Goal: Obtain resource: Download file/media

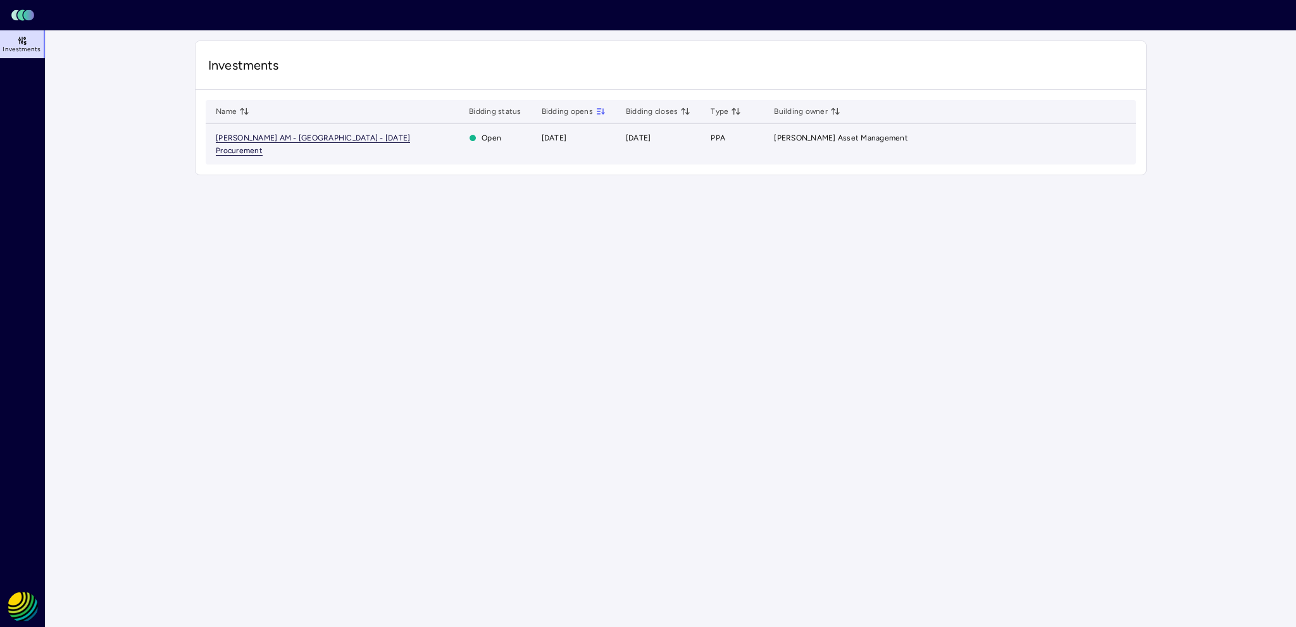
click at [287, 136] on span "[PERSON_NAME] AM - [GEOGRAPHIC_DATA] - [DATE] Procurement" at bounding box center [313, 145] width 194 height 22
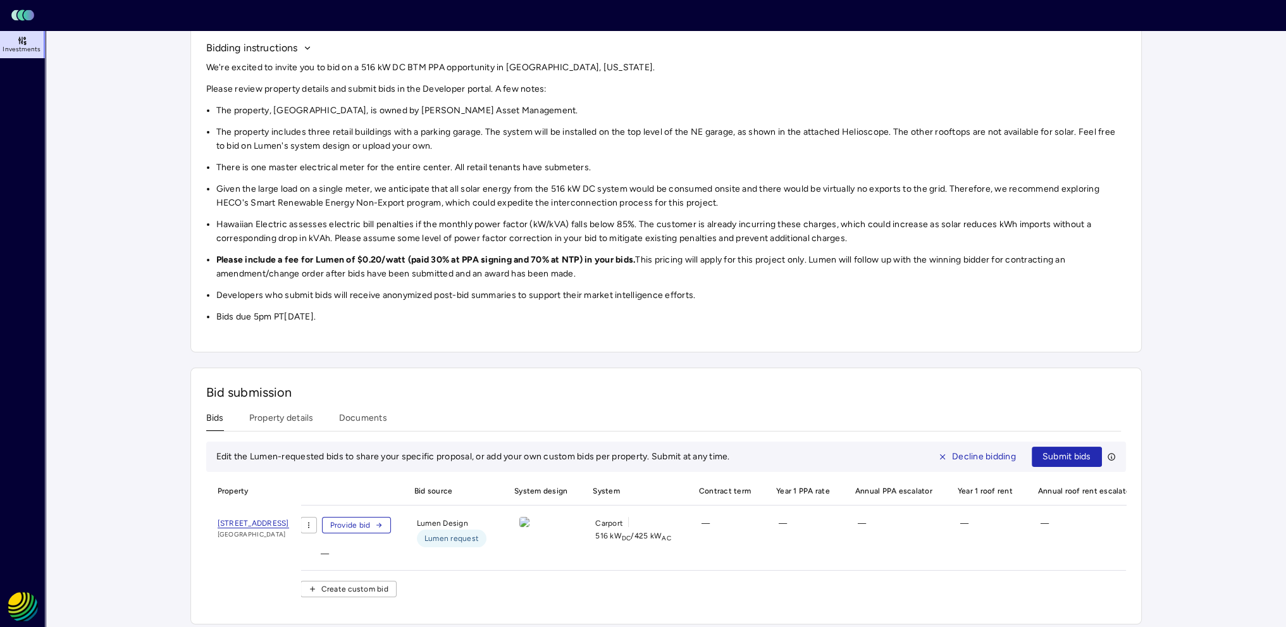
scroll to position [142, 0]
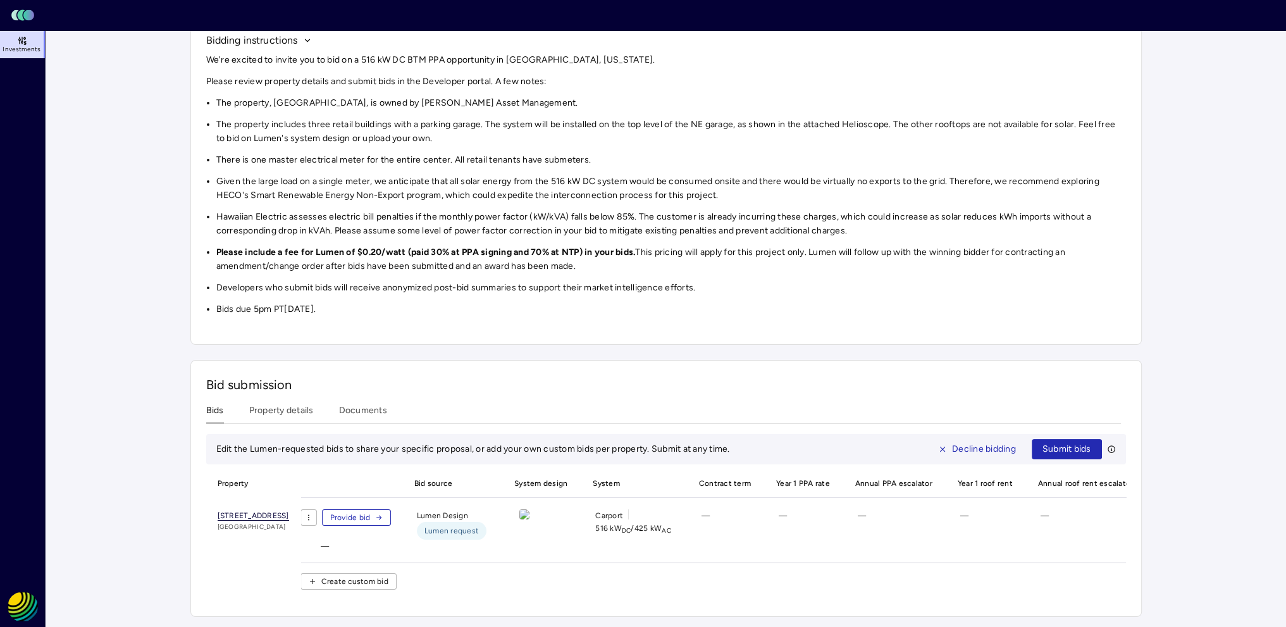
click at [283, 511] on span "[STREET_ADDRESS]" at bounding box center [254, 515] width 72 height 9
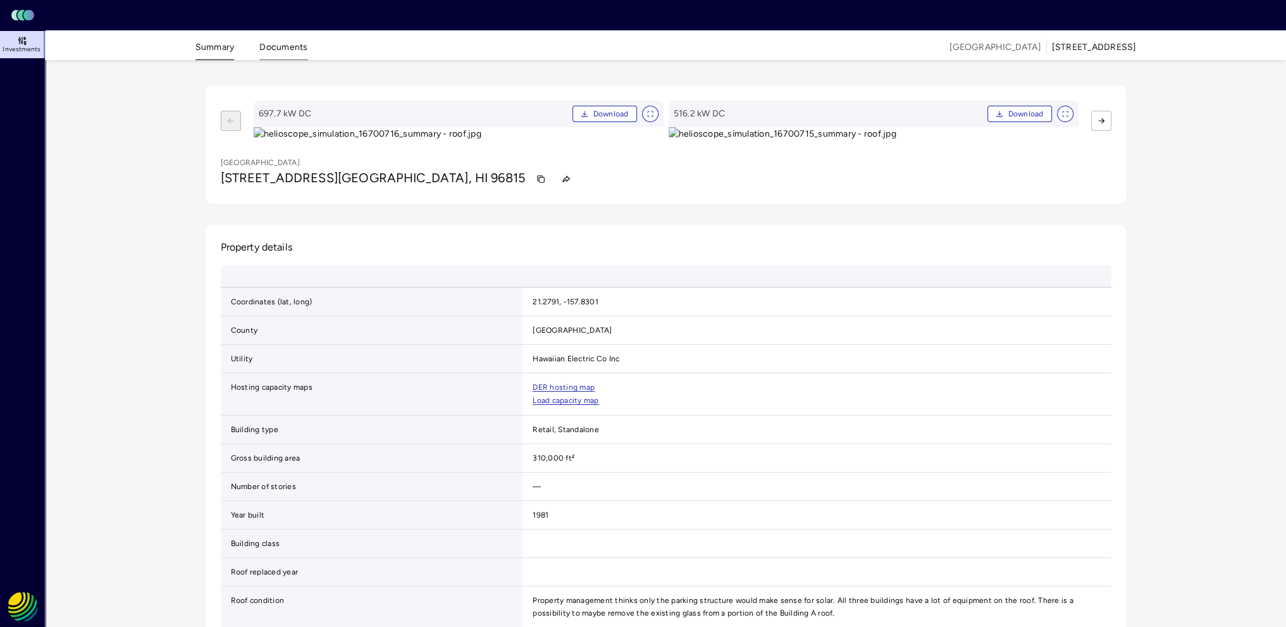
click at [280, 47] on button "Documents" at bounding box center [283, 50] width 48 height 20
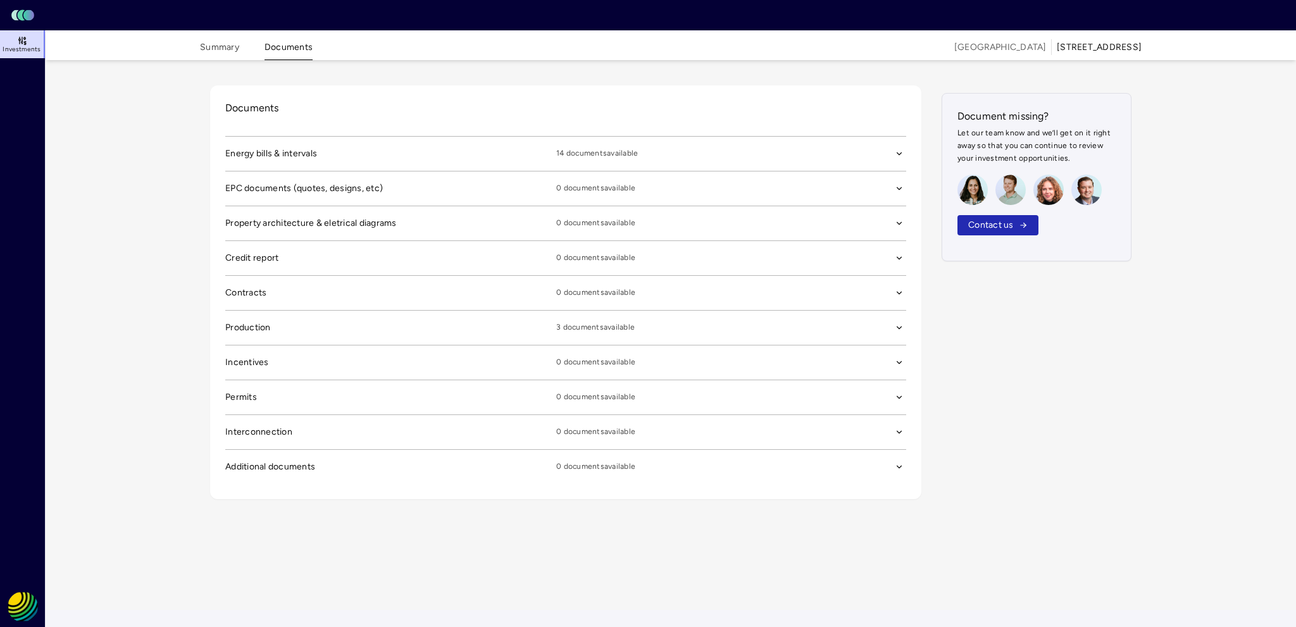
click at [600, 161] on span "3 documents available" at bounding box center [721, 154] width 331 height 14
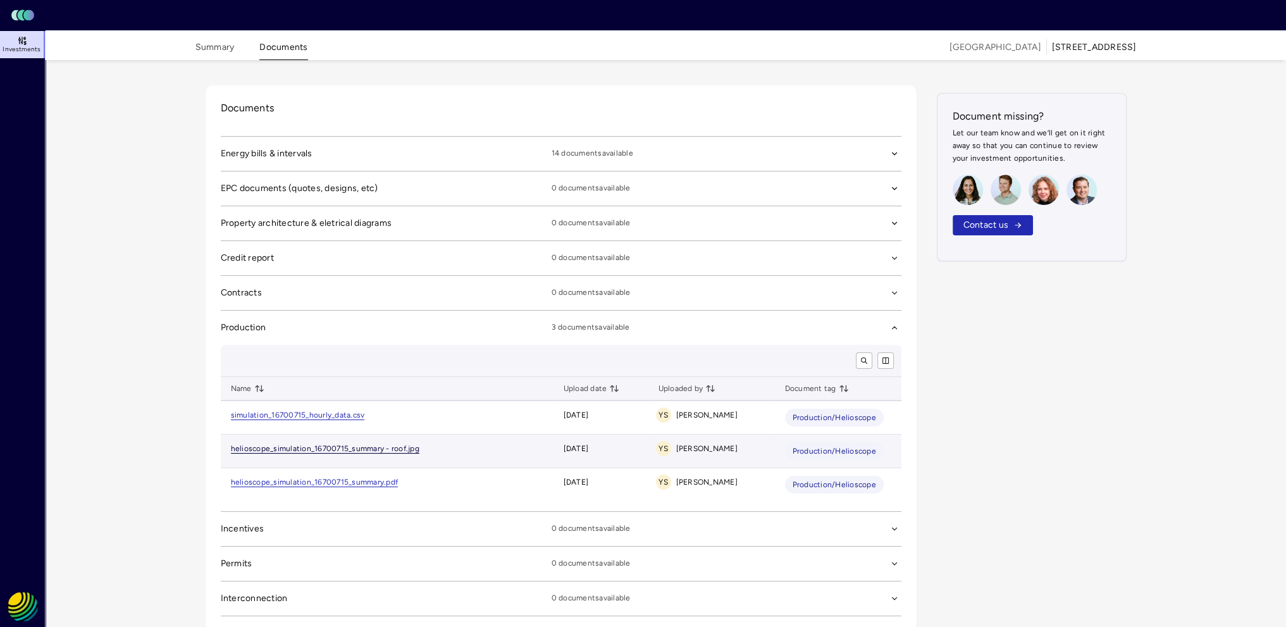
click at [327, 445] on link "helioscope_simulation_16700715_summary - roof.jpg" at bounding box center [325, 448] width 189 height 9
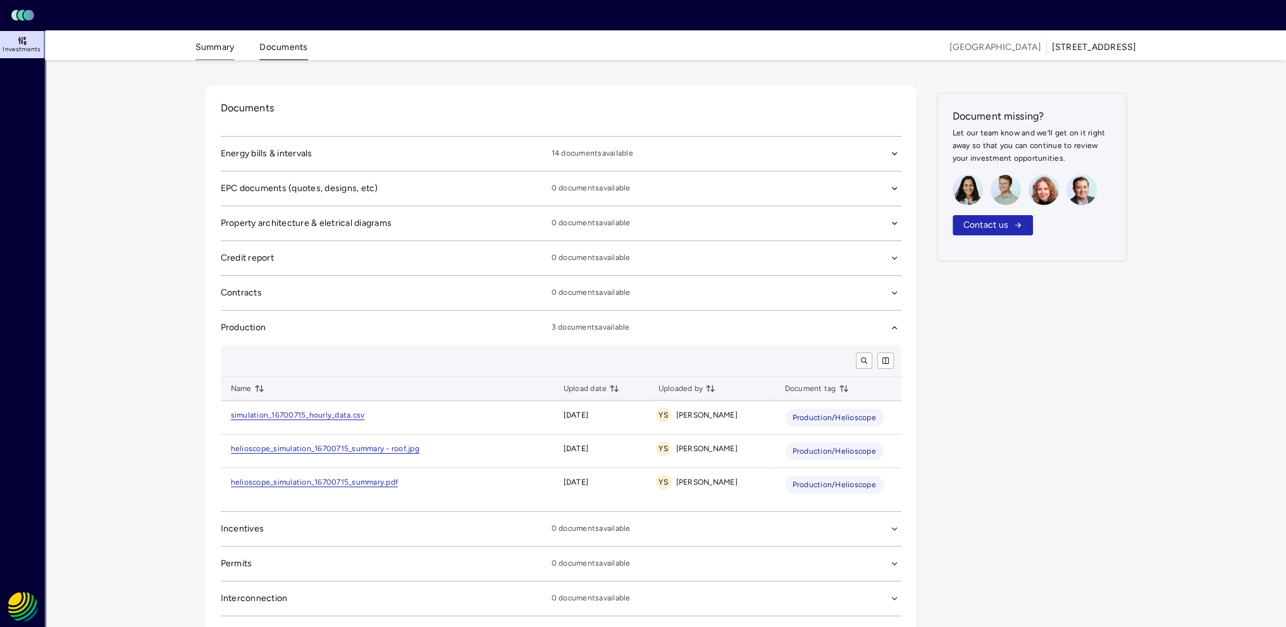
click at [209, 46] on button "Summary" at bounding box center [215, 50] width 39 height 20
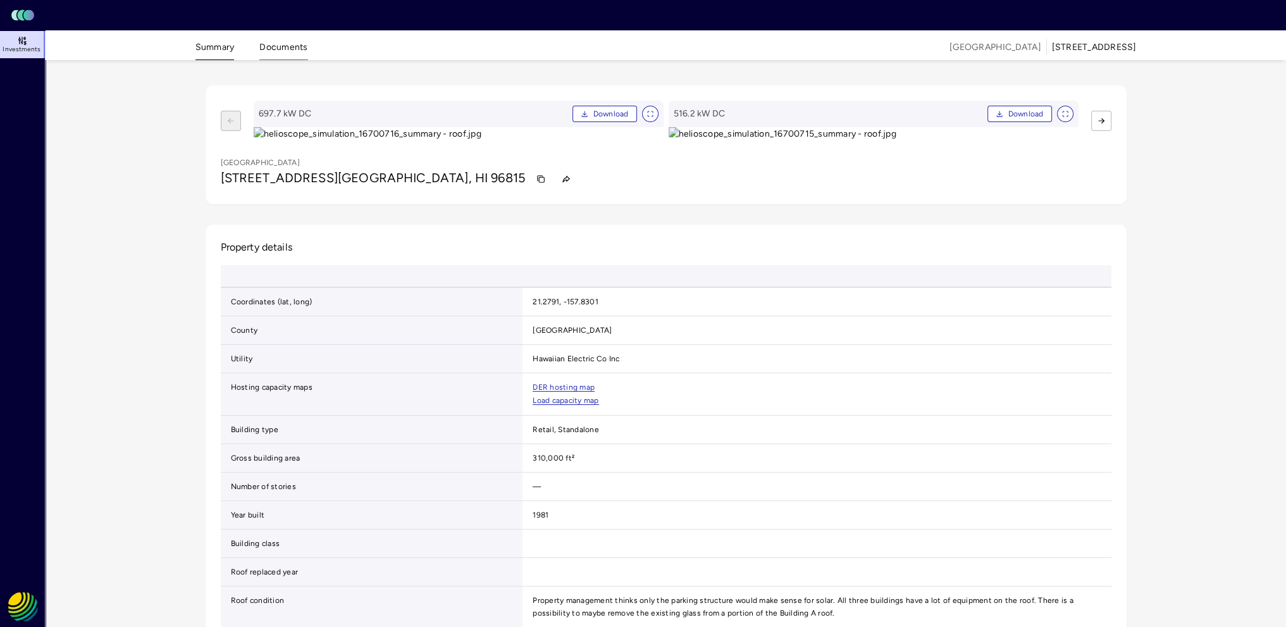
click at [280, 44] on button "Documents" at bounding box center [283, 50] width 48 height 20
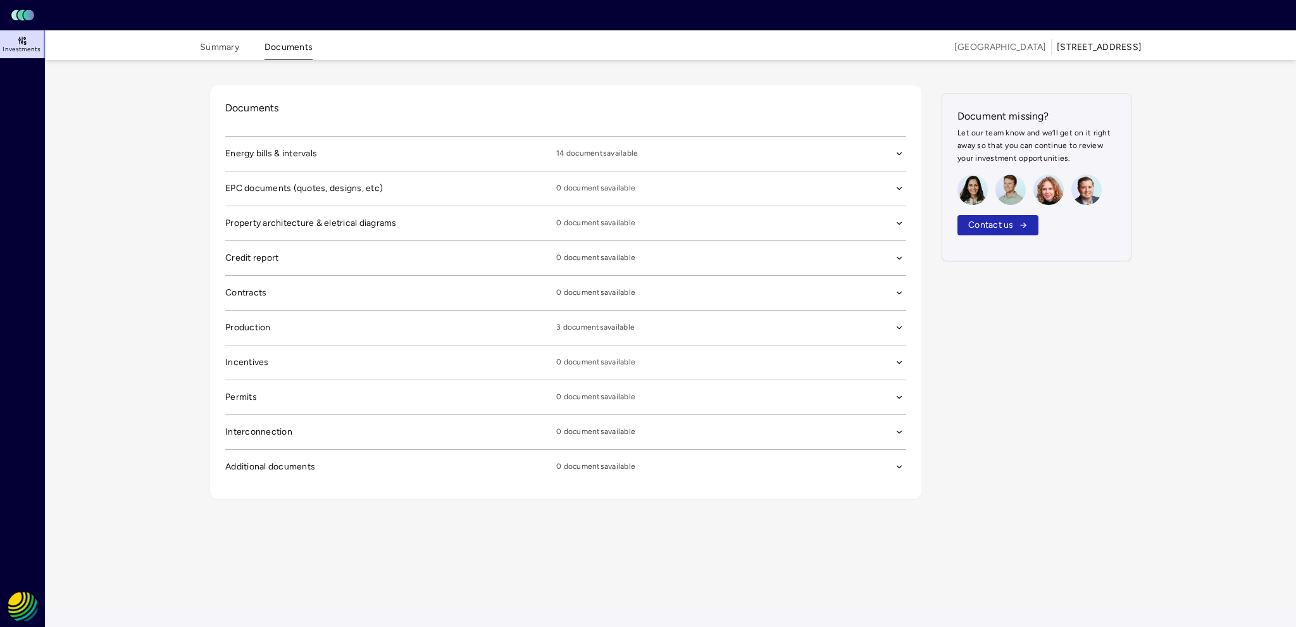
click at [585, 152] on span "14 documents available" at bounding box center [721, 154] width 331 height 14
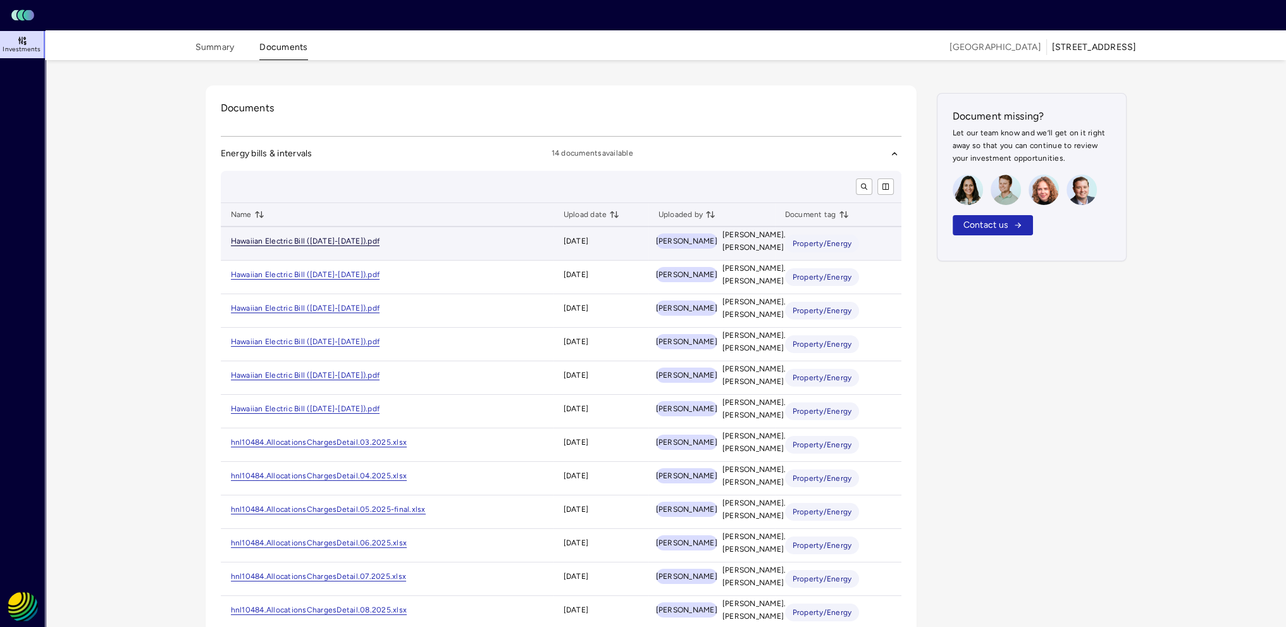
click at [306, 240] on link "Hawaiian Electric Bill ([DATE]-[DATE]).pdf" at bounding box center [305, 241] width 149 height 9
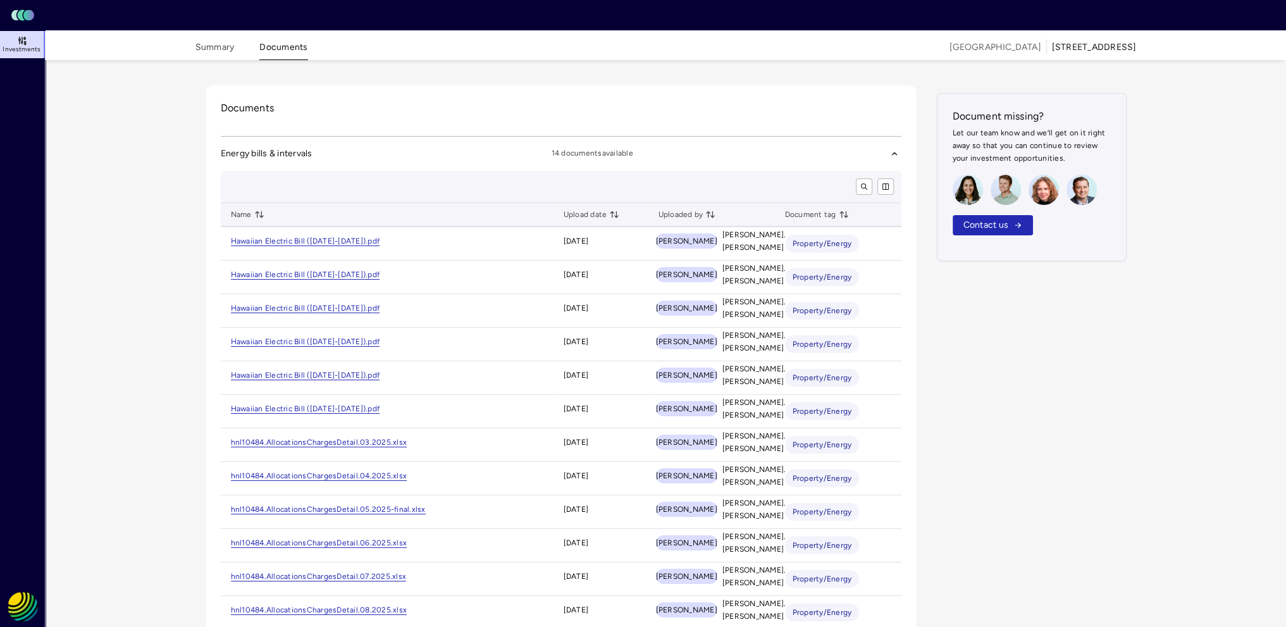
click at [235, 48] on div "Summary Documents" at bounding box center [252, 46] width 113 height 27
click at [215, 50] on button "Summary" at bounding box center [215, 50] width 39 height 20
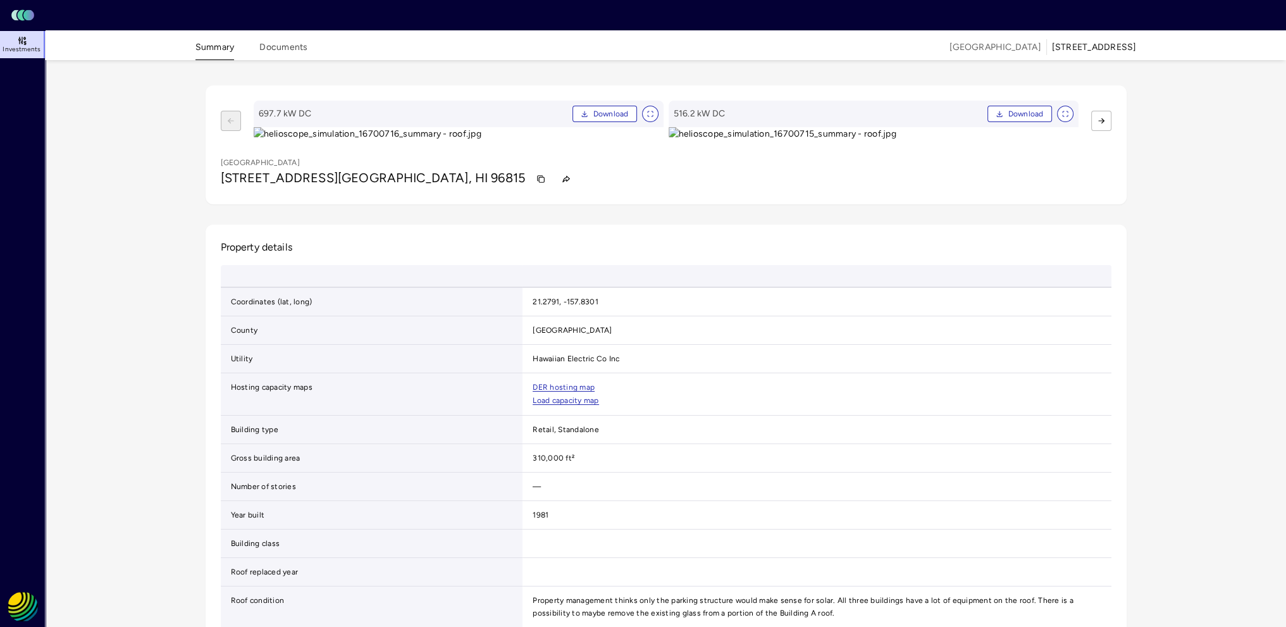
drag, startPoint x: 296, startPoint y: 471, endPoint x: 271, endPoint y: 473, distance: 25.4
click at [296, 185] on span "[STREET_ADDRESS]" at bounding box center [279, 177] width 117 height 15
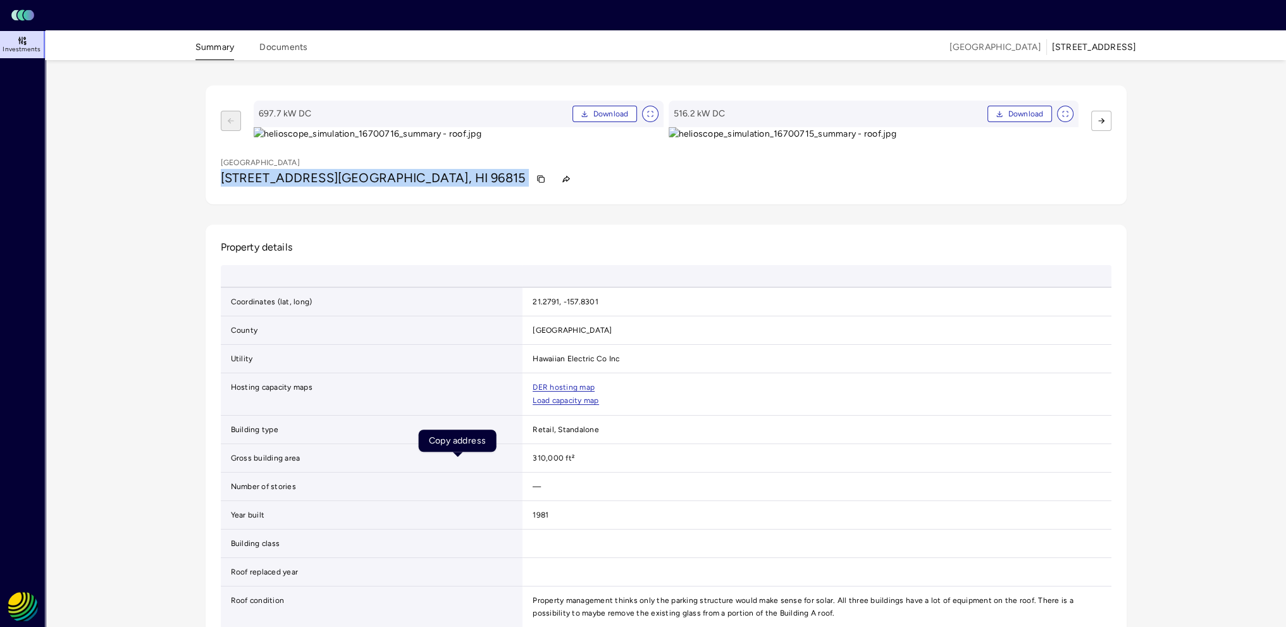
drag, startPoint x: 220, startPoint y: 471, endPoint x: 437, endPoint y: 473, distance: 216.4
click at [445, 189] on div "[STREET_ADDRESS]" at bounding box center [666, 179] width 891 height 20
copy div "[STREET_ADDRESS]"
click at [278, 41] on button "Documents" at bounding box center [283, 50] width 48 height 20
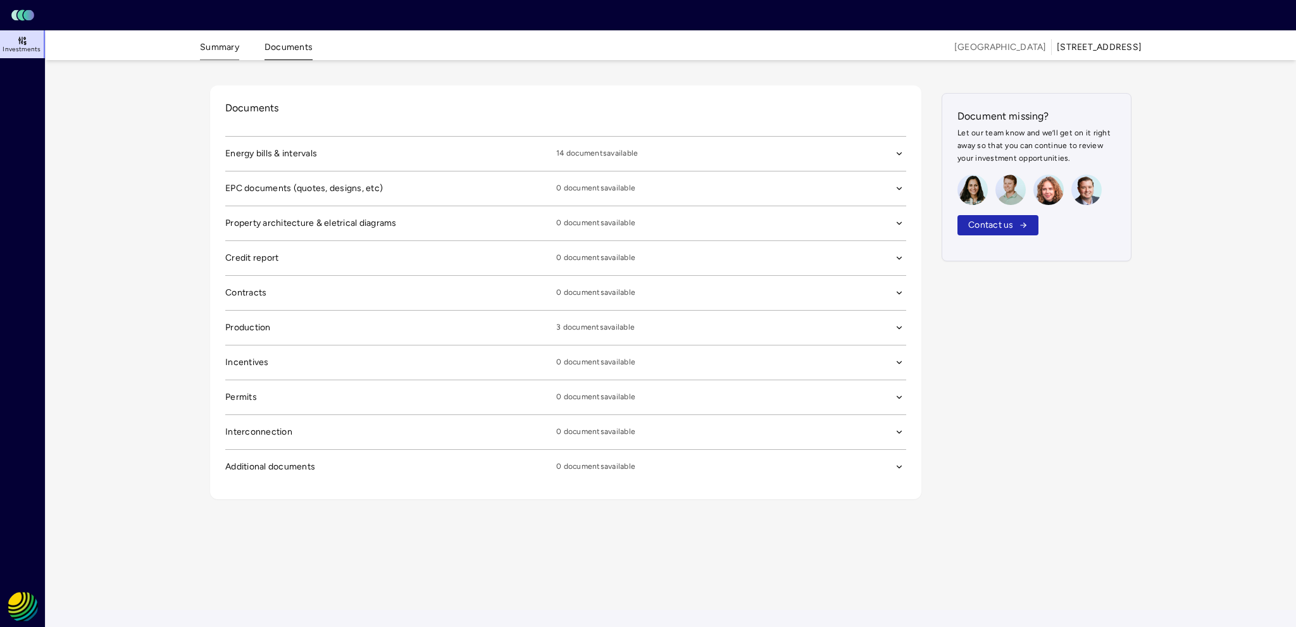
click at [225, 50] on button "Summary" at bounding box center [219, 50] width 39 height 20
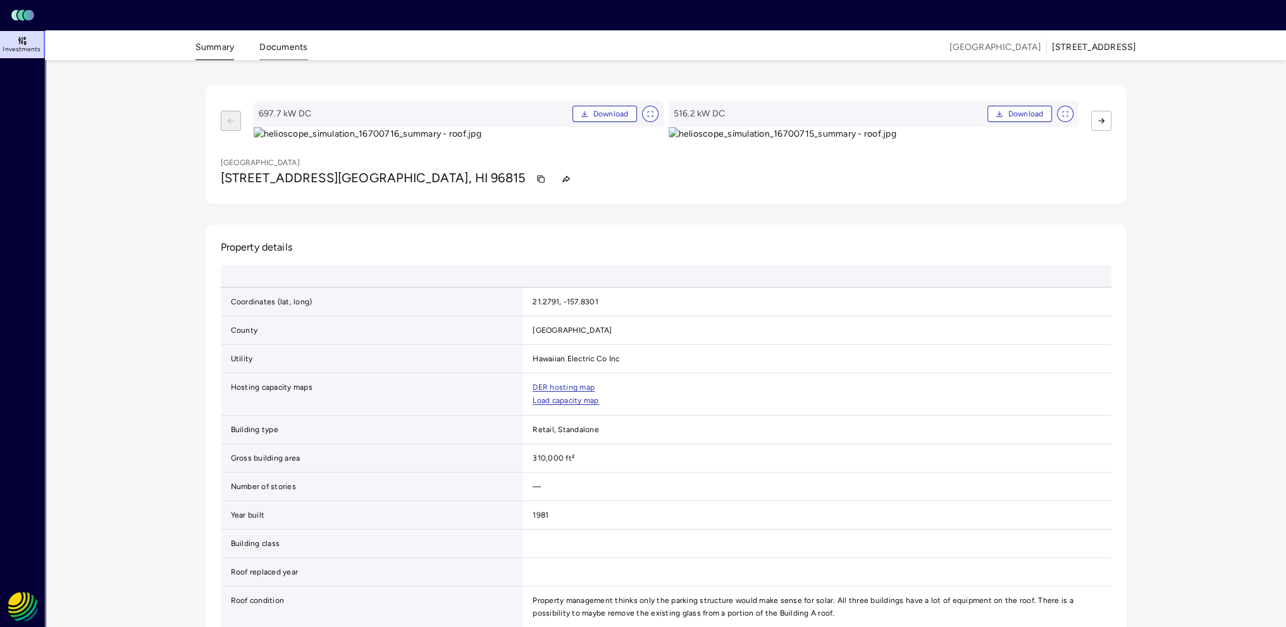
click at [294, 53] on button "Documents" at bounding box center [283, 50] width 48 height 20
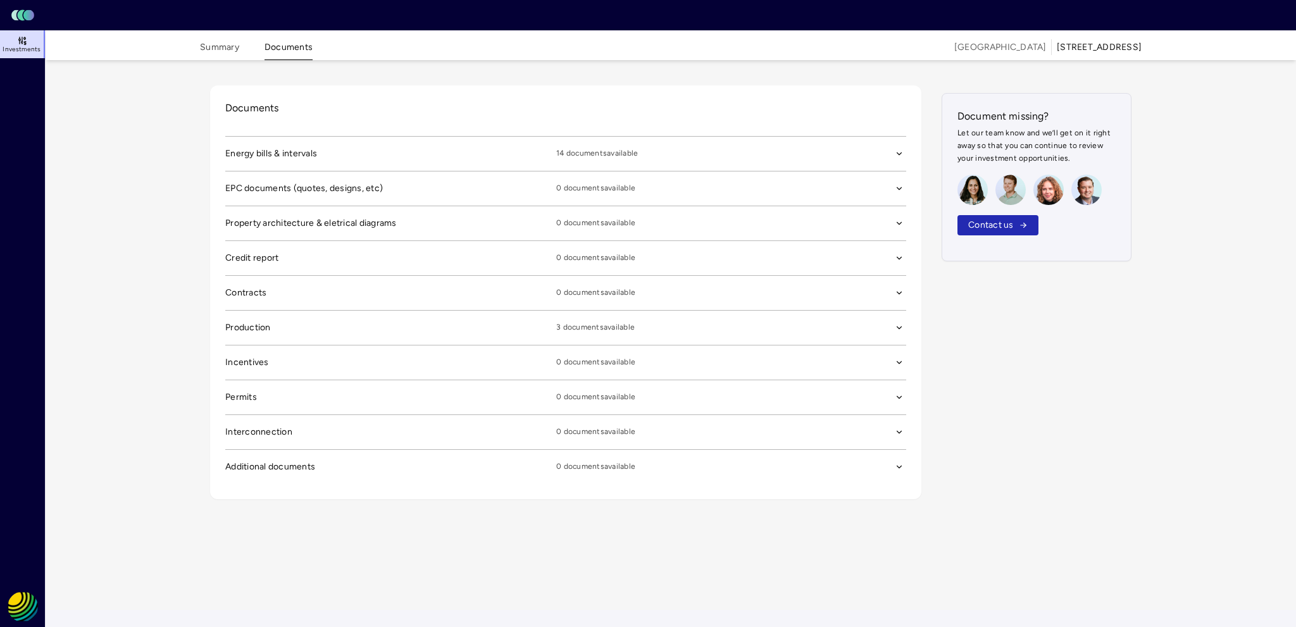
click at [615, 157] on span "14 documents available" at bounding box center [721, 154] width 331 height 14
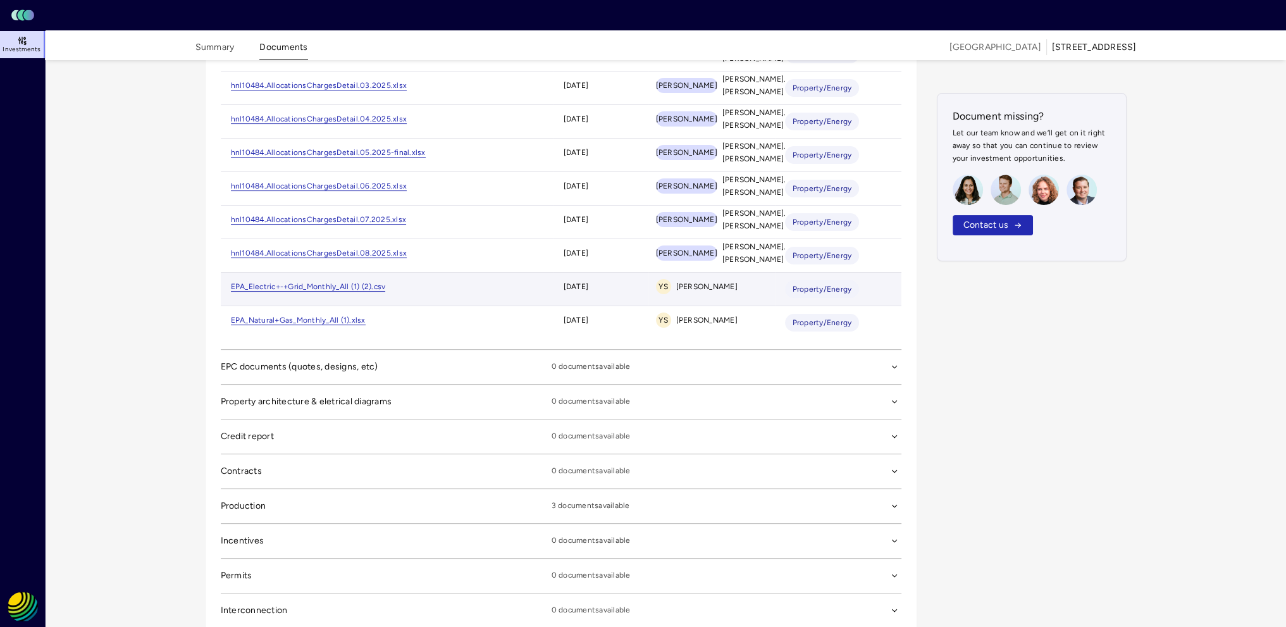
scroll to position [429, 0]
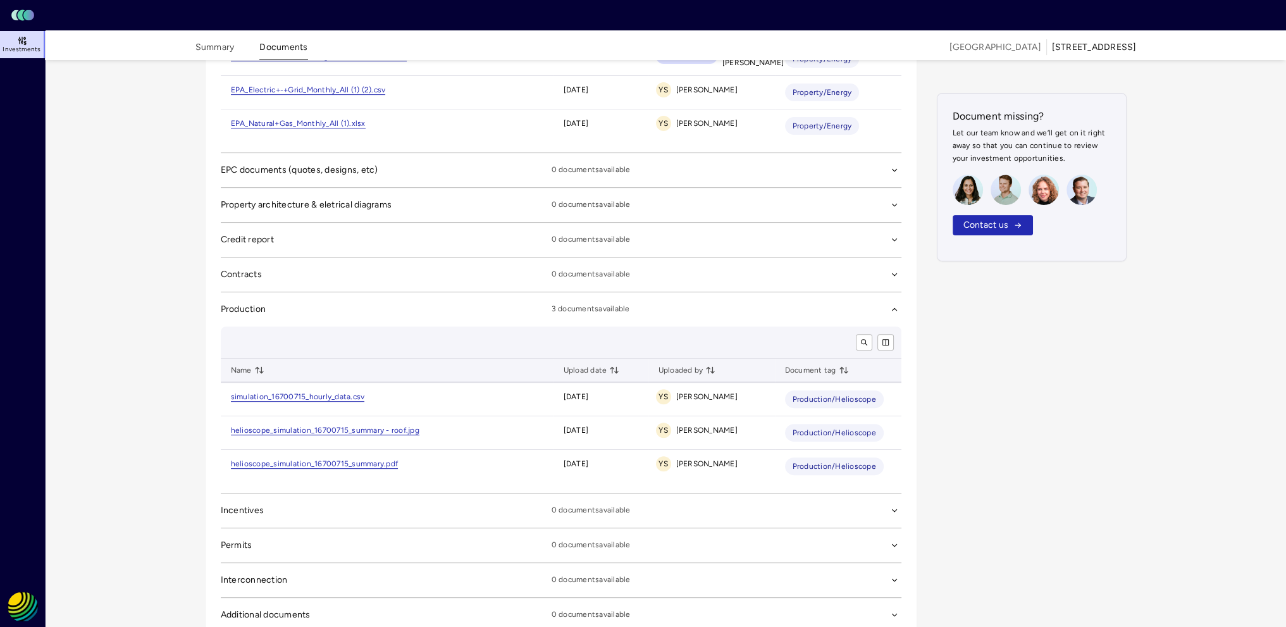
scroll to position [556, 0]
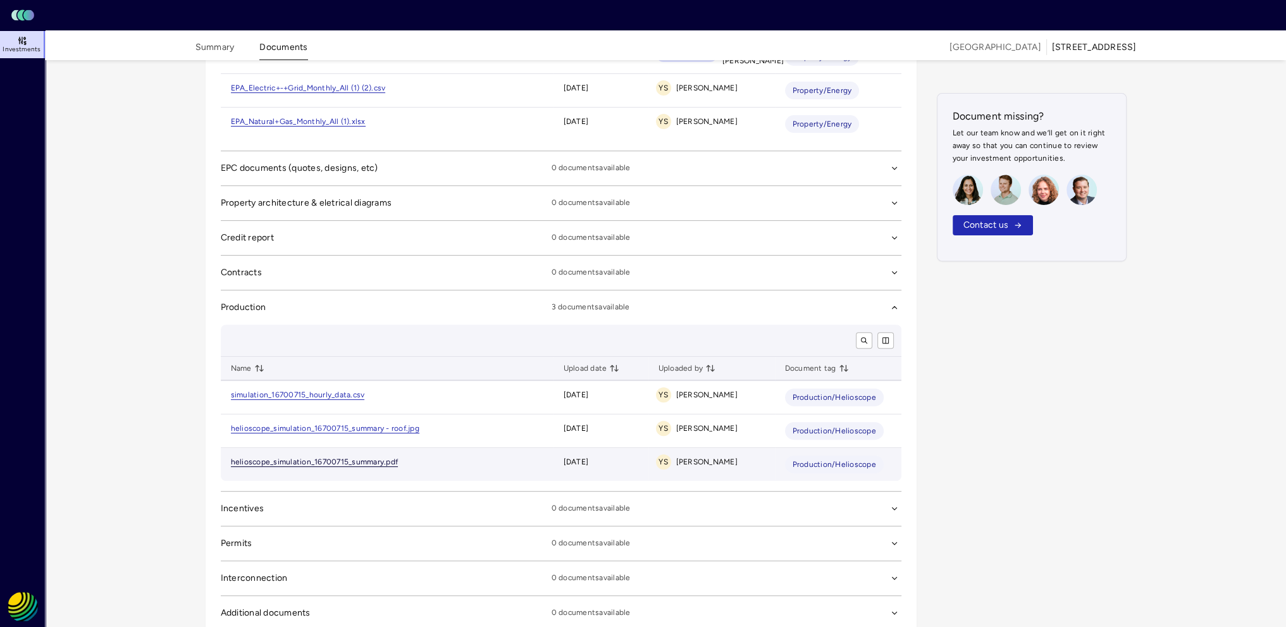
click at [332, 461] on link "helioscope_simulation_16700715_summary.pdf" at bounding box center [315, 461] width 168 height 9
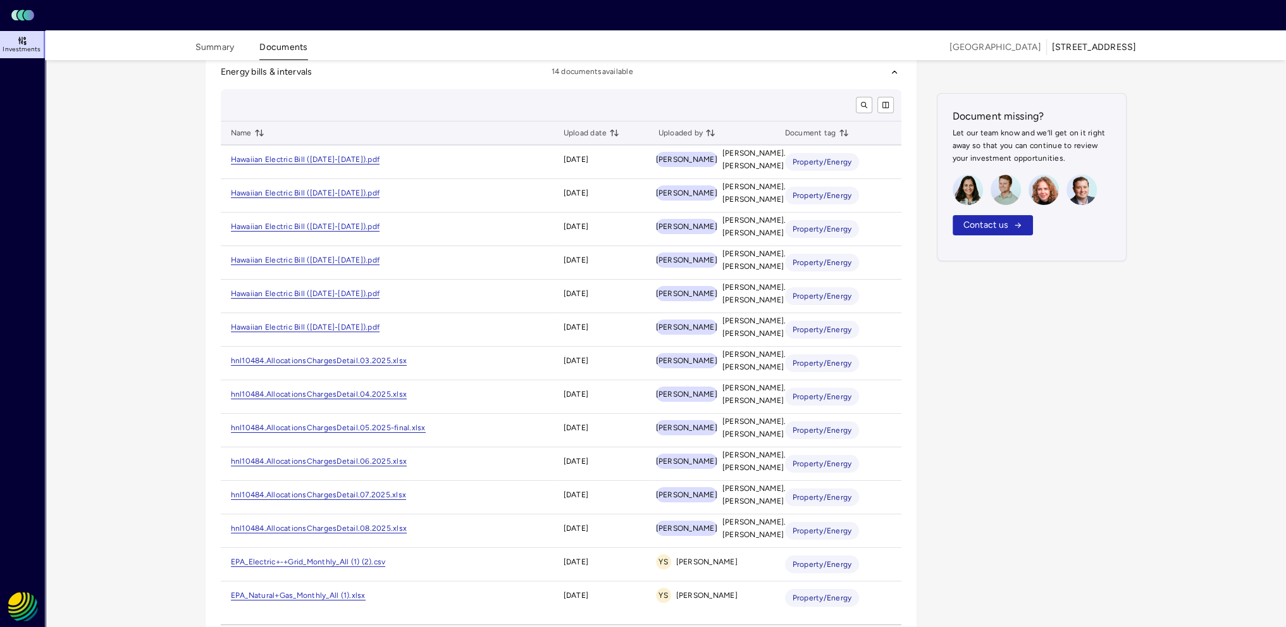
scroll to position [0, 0]
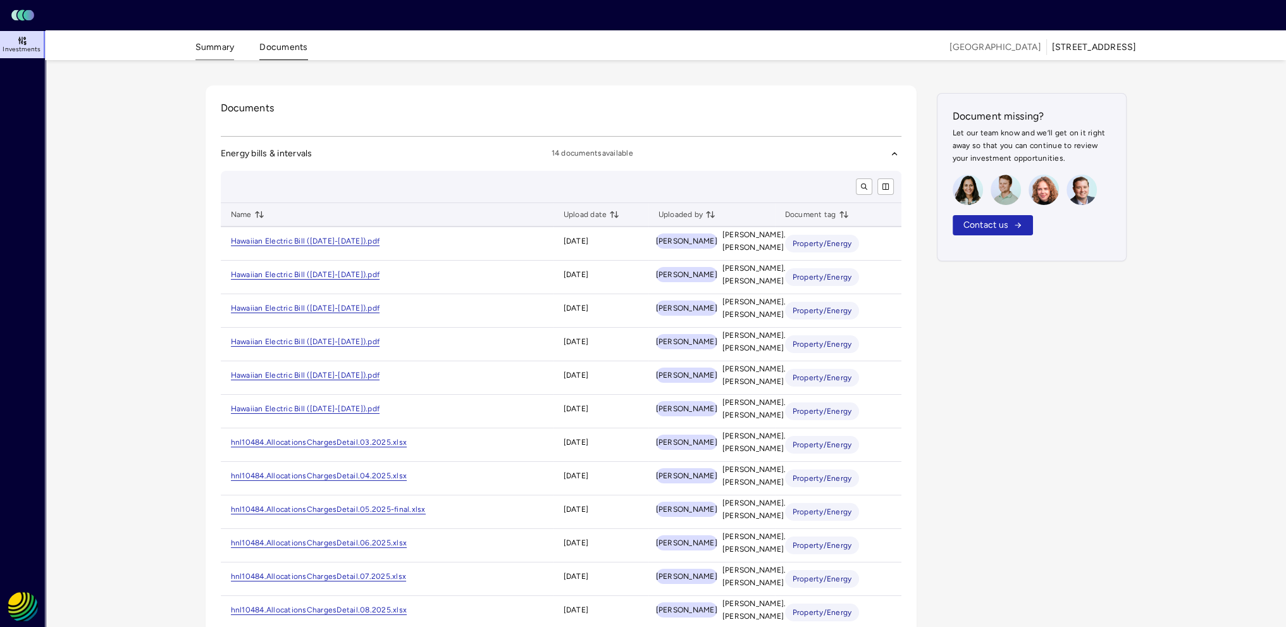
click at [202, 50] on button "Summary" at bounding box center [215, 50] width 39 height 20
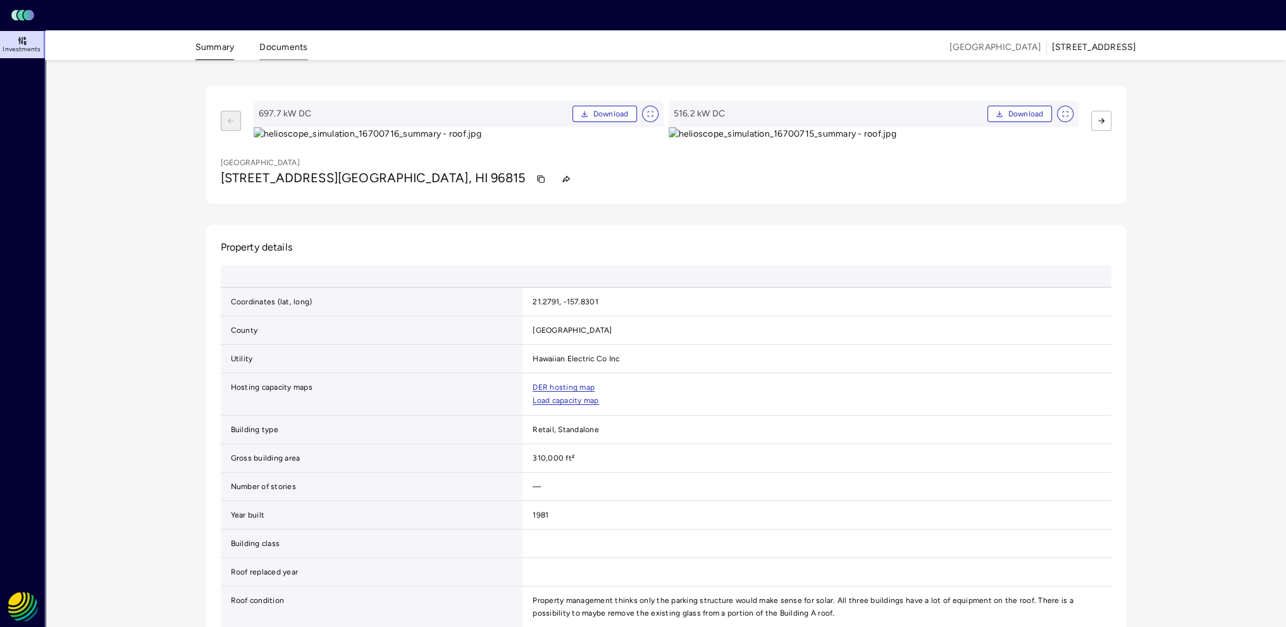
click at [283, 50] on button "Documents" at bounding box center [283, 50] width 48 height 20
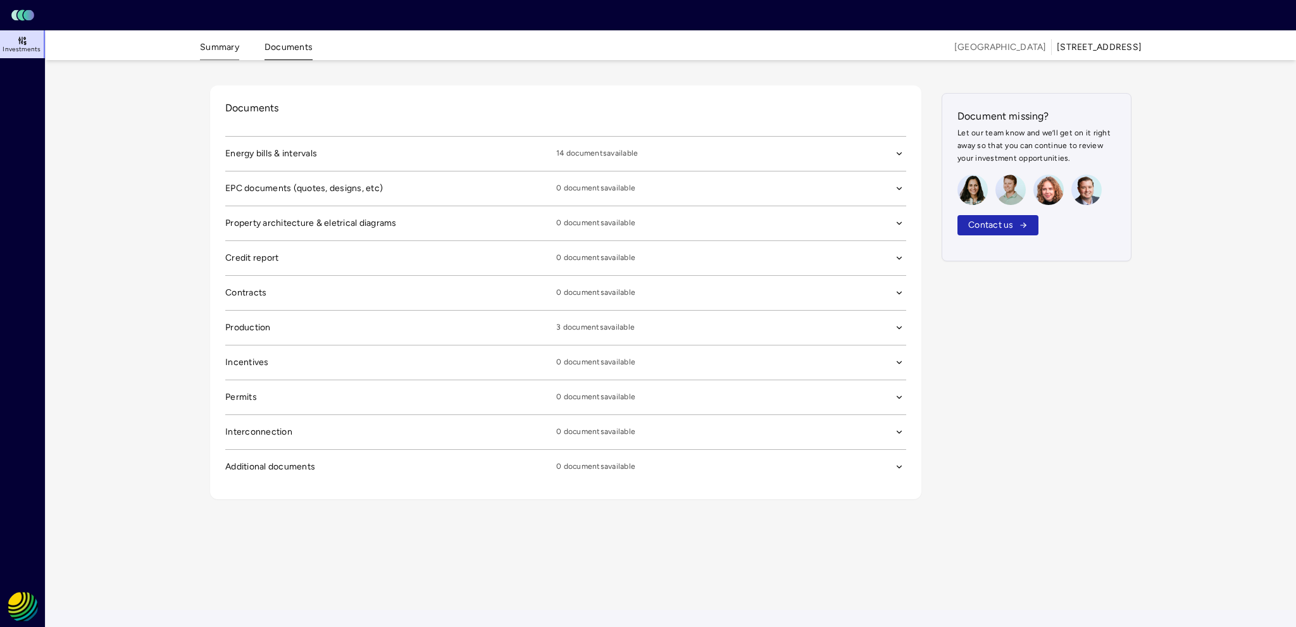
click at [225, 55] on button "Summary" at bounding box center [219, 50] width 39 height 20
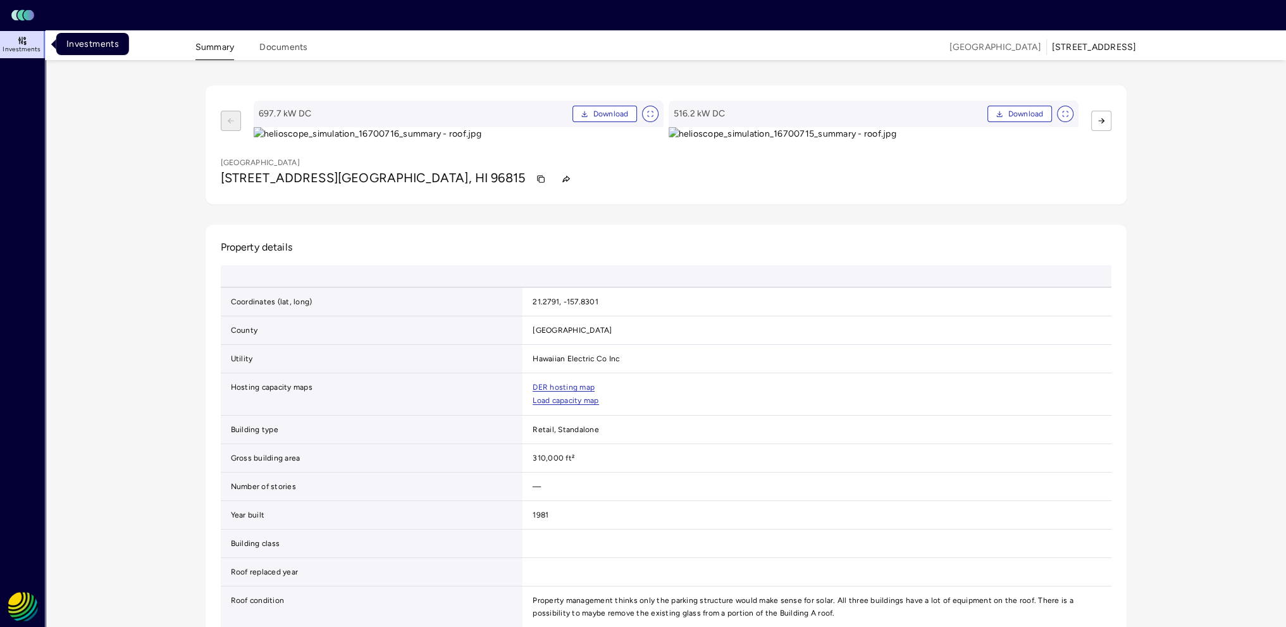
click at [25, 47] on span "Investments" at bounding box center [22, 50] width 38 height 8
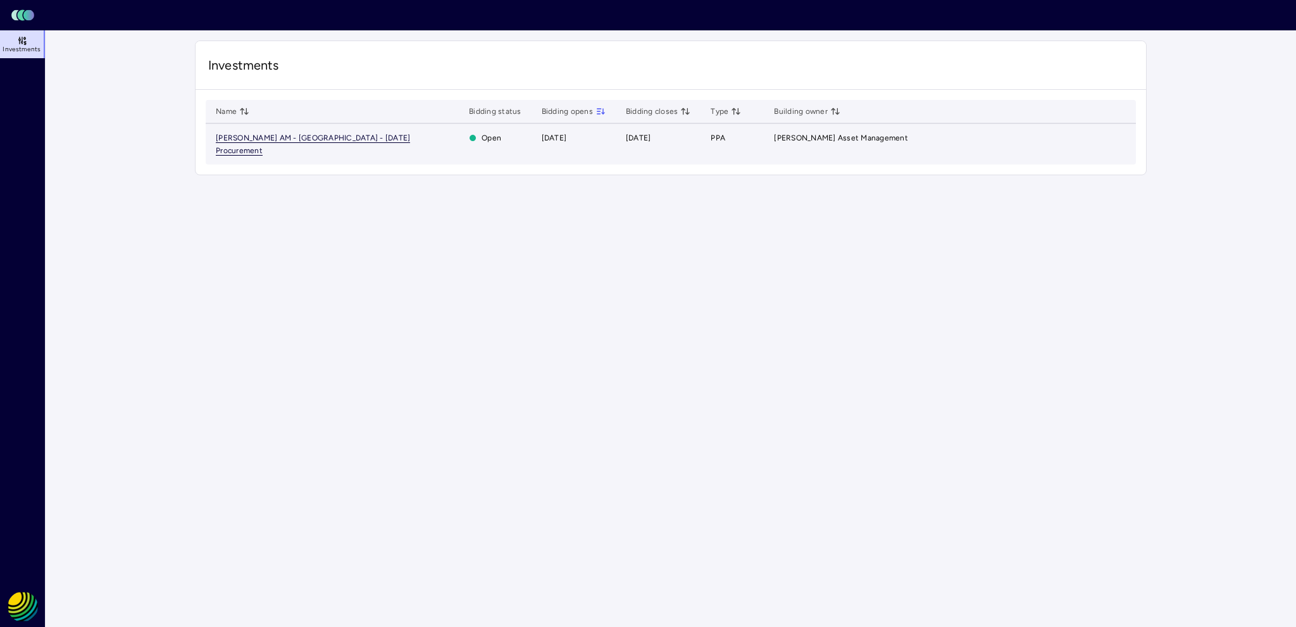
click at [307, 137] on span "[PERSON_NAME] AM - [GEOGRAPHIC_DATA] - [DATE] Procurement" at bounding box center [313, 145] width 194 height 22
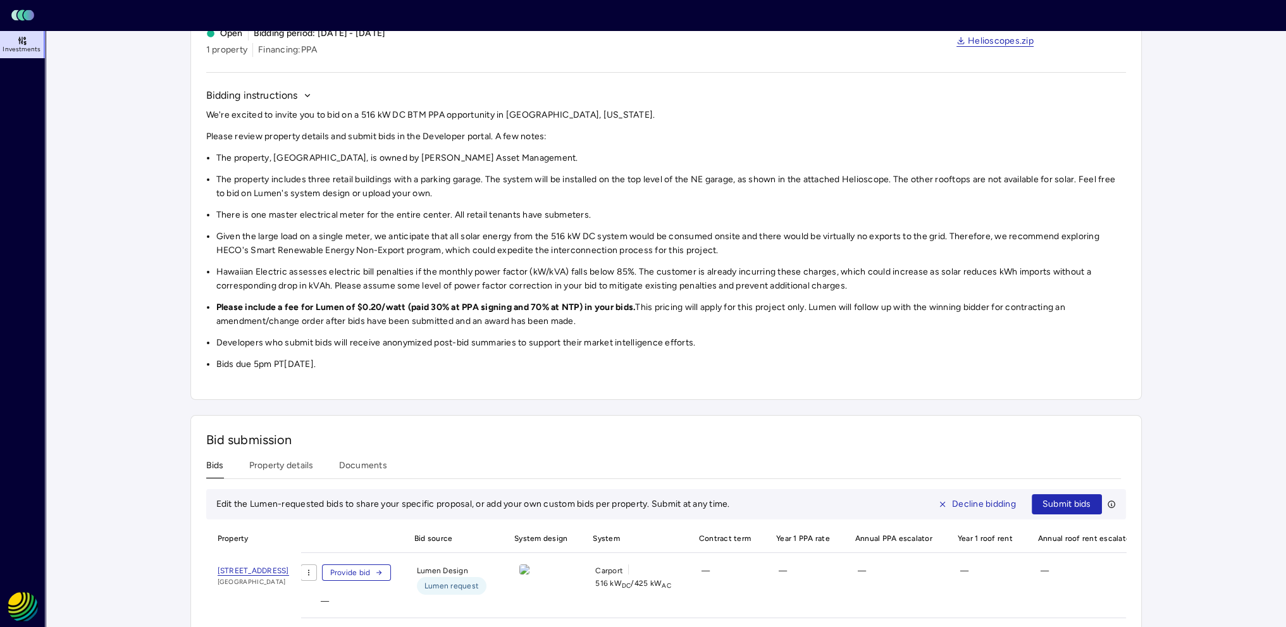
scroll to position [142, 0]
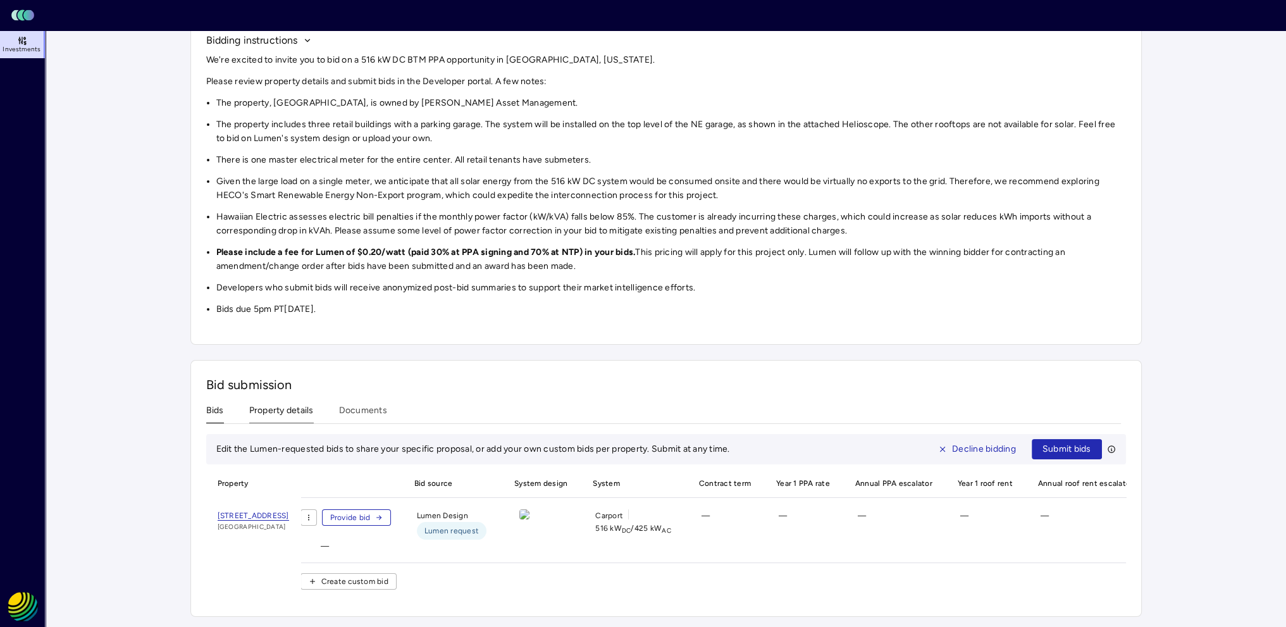
click at [284, 409] on div "Bid submission Bids Property details Documents Edit the Lumen-requested bids to…" at bounding box center [666, 488] width 952 height 257
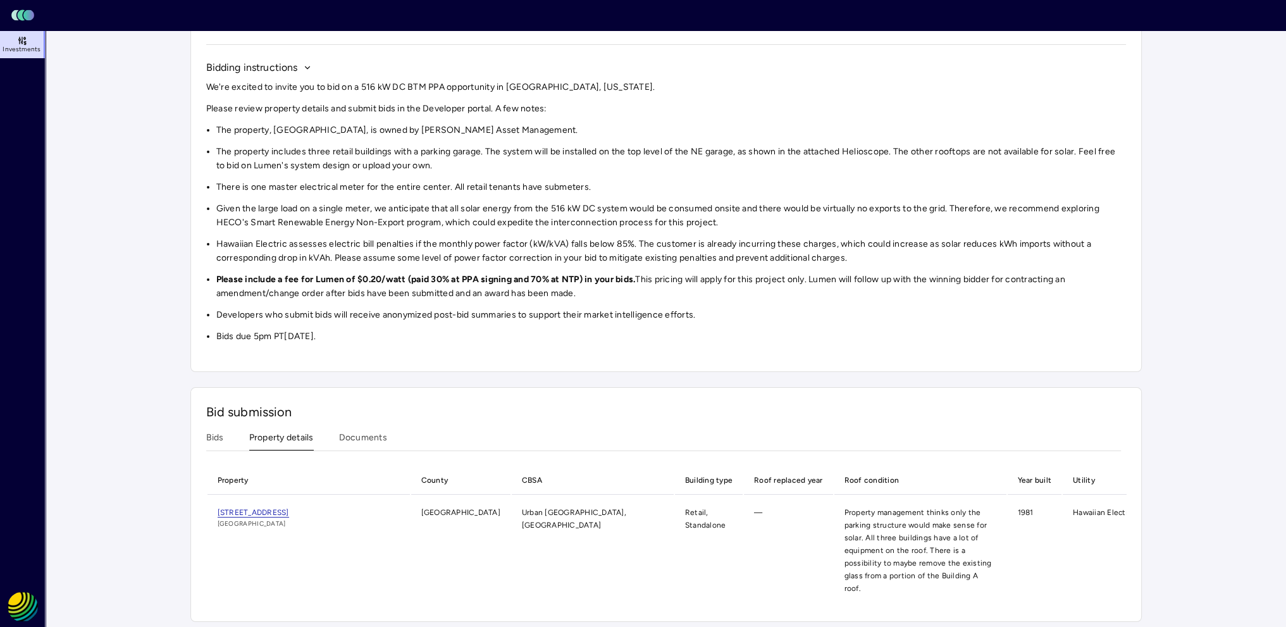
click at [204, 447] on div "Bid submission Bids Property details Documents Property County CBSA Building ty…" at bounding box center [666, 504] width 952 height 235
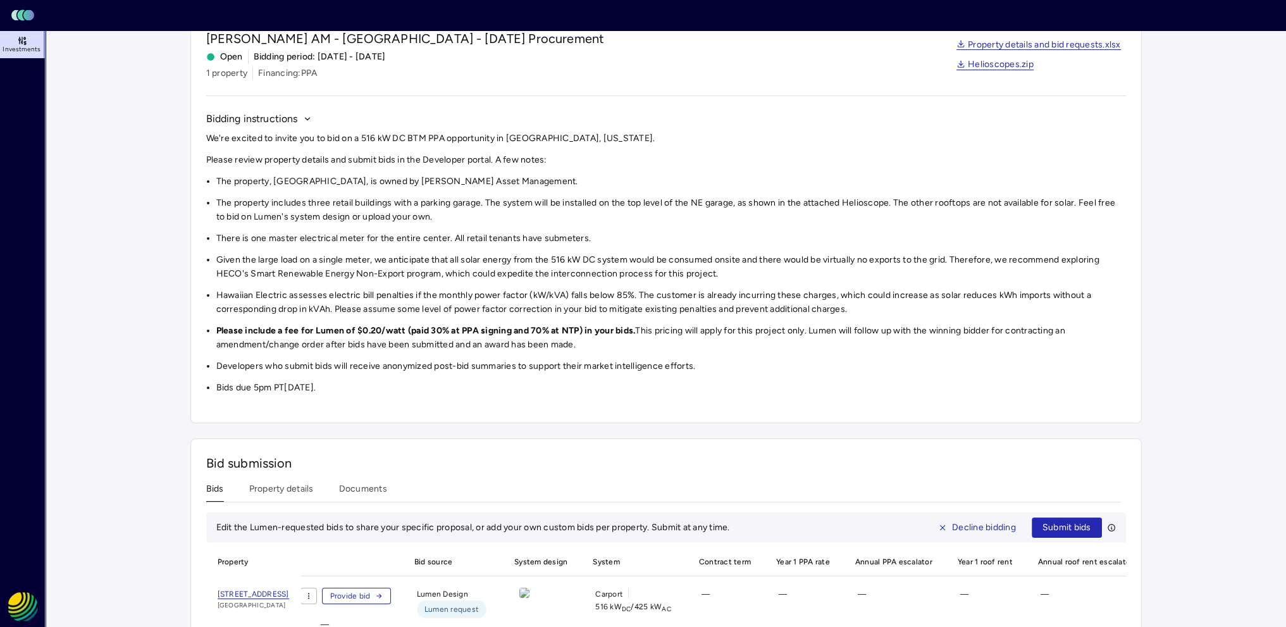
scroll to position [142, 0]
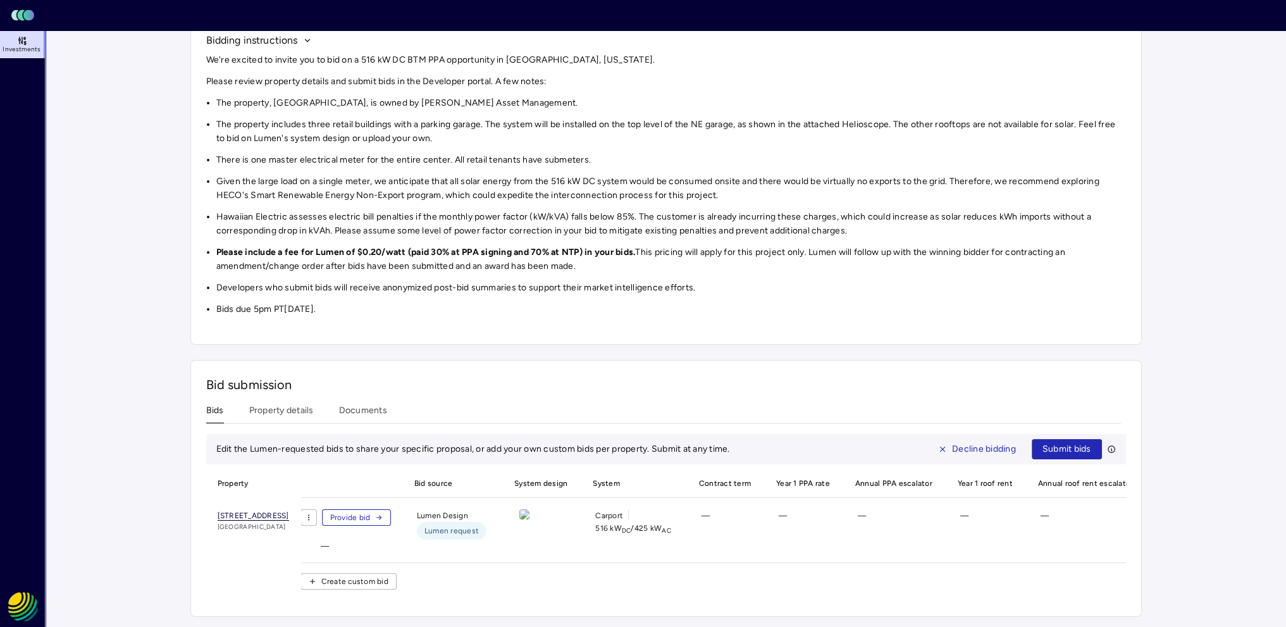
click at [289, 511] on span "[STREET_ADDRESS]" at bounding box center [254, 515] width 72 height 9
